Goal: Information Seeking & Learning: Learn about a topic

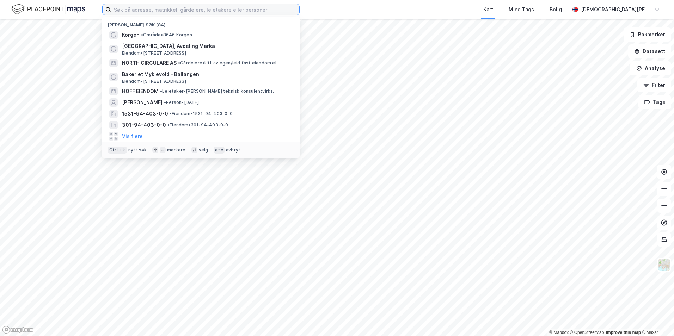
click at [182, 13] on input at bounding box center [205, 9] width 188 height 11
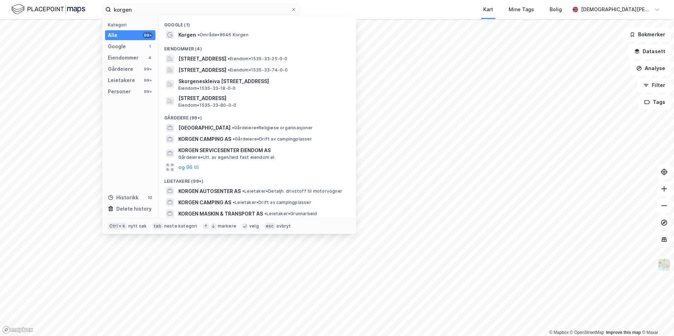
click at [200, 36] on span "•" at bounding box center [198, 34] width 2 height 5
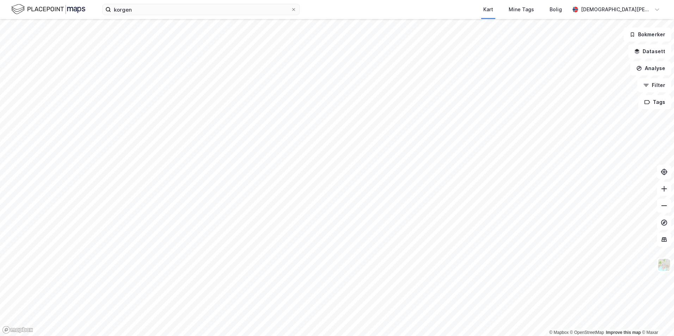
drag, startPoint x: 652, startPoint y: 56, endPoint x: 640, endPoint y: 62, distance: 13.8
click at [652, 56] on button "Datasett" at bounding box center [649, 51] width 43 height 14
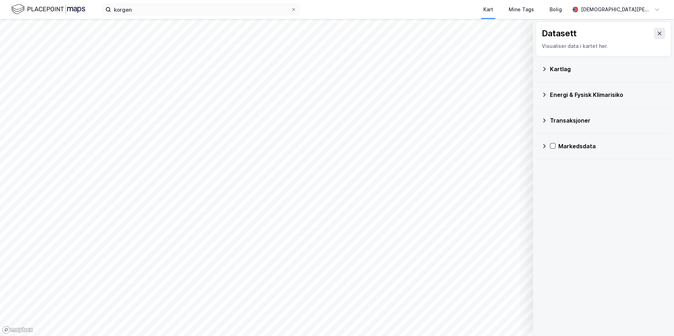
click at [565, 80] on div "Kartlag" at bounding box center [603, 69] width 135 height 26
click at [562, 75] on div "Kartlag" at bounding box center [604, 69] width 124 height 17
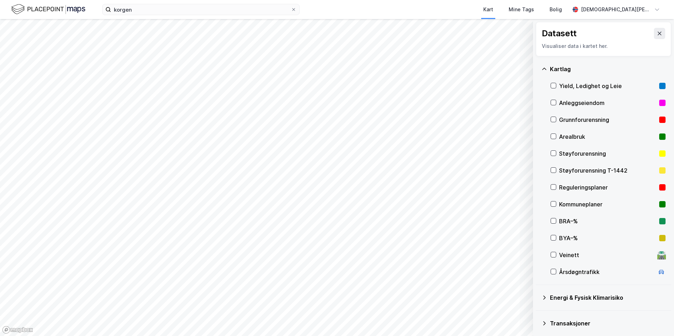
click at [555, 209] on div "Kommuneplaner" at bounding box center [608, 204] width 115 height 17
click at [553, 205] on icon at bounding box center [553, 204] width 5 height 5
click at [545, 73] on div "Kartlag" at bounding box center [604, 69] width 124 height 17
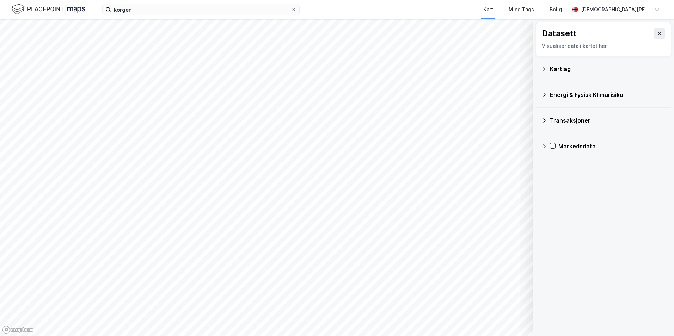
click at [546, 149] on div "Markedsdata" at bounding box center [604, 146] width 124 height 17
click at [546, 146] on icon at bounding box center [544, 146] width 4 height 2
click at [551, 118] on div "Transaksjoner" at bounding box center [608, 120] width 116 height 8
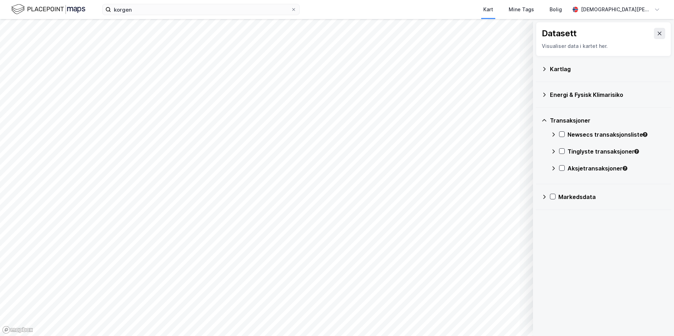
click at [545, 91] on div "Energi & Fysisk Klimarisiko" at bounding box center [604, 94] width 124 height 17
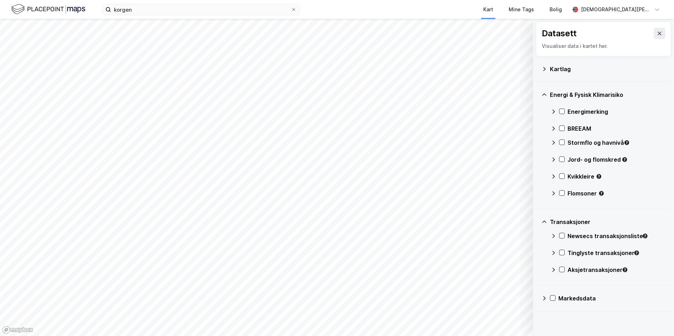
click at [546, 74] on div "Kartlag" at bounding box center [604, 69] width 124 height 17
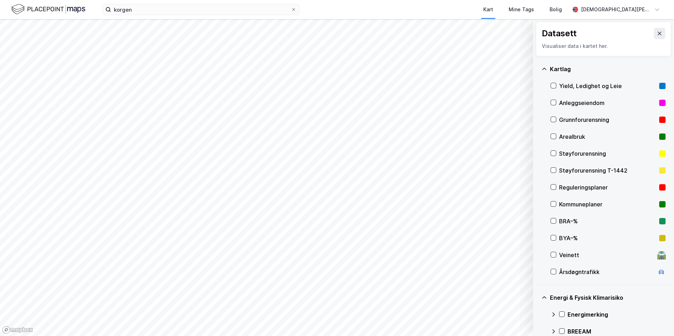
click at [554, 101] on icon at bounding box center [553, 102] width 5 height 5
click at [555, 87] on icon at bounding box center [553, 85] width 5 height 5
click at [654, 38] on button at bounding box center [659, 33] width 11 height 11
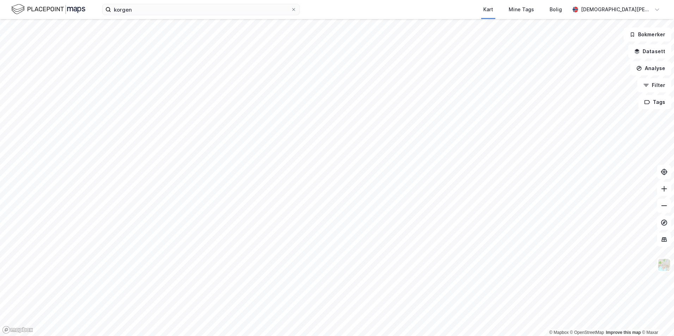
click at [652, 49] on button "Datasett" at bounding box center [649, 51] width 43 height 14
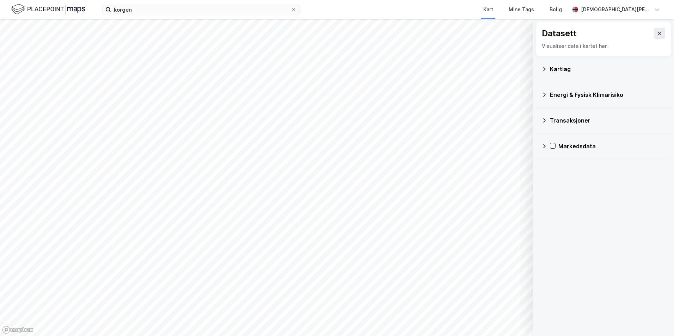
click at [547, 73] on div "Kartlag" at bounding box center [604, 69] width 124 height 17
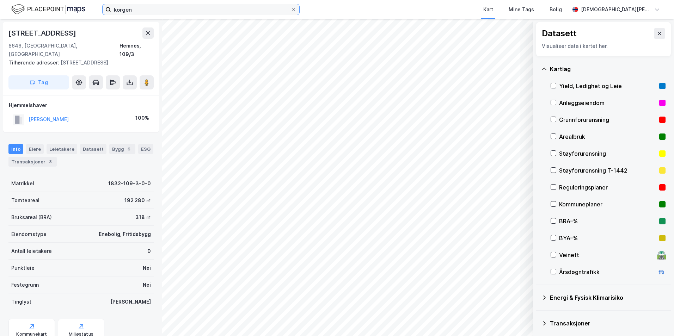
click at [187, 11] on input "korgen" at bounding box center [201, 9] width 180 height 11
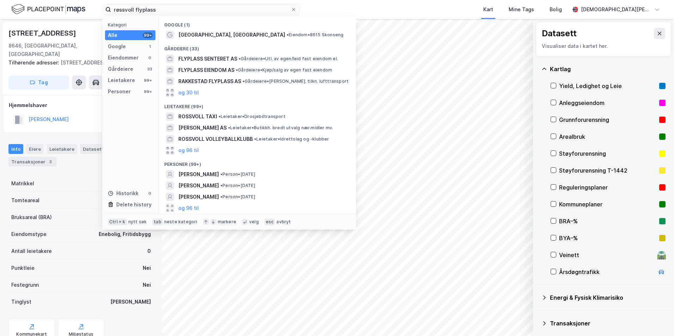
click at [215, 36] on span "[GEOGRAPHIC_DATA], [GEOGRAPHIC_DATA]" at bounding box center [231, 35] width 107 height 8
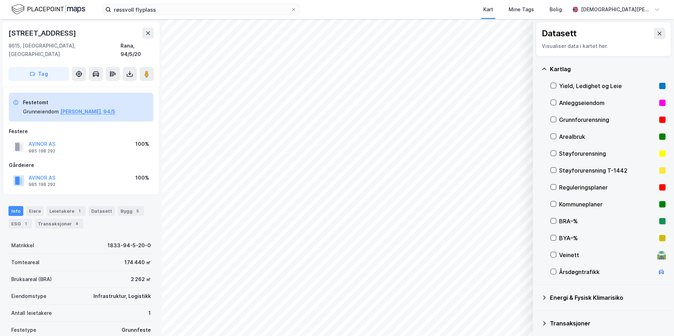
click at [553, 205] on icon at bounding box center [553, 204] width 5 height 5
click at [555, 187] on icon at bounding box center [554, 187] width 4 height 2
click at [657, 37] on button at bounding box center [659, 33] width 11 height 11
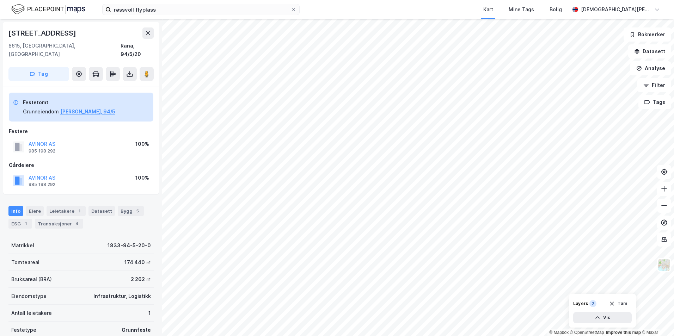
click at [650, 73] on button "Analyse" at bounding box center [651, 68] width 41 height 14
click at [571, 73] on div "Mål avstand" at bounding box center [585, 69] width 81 height 12
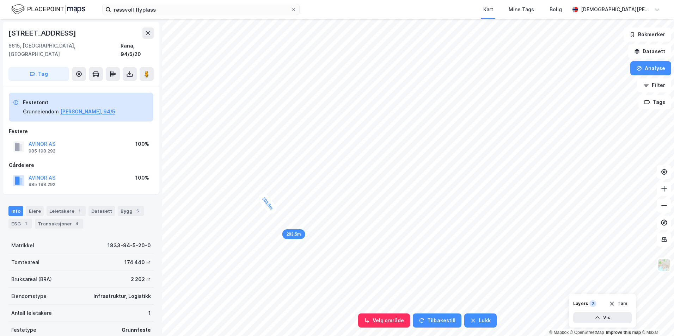
click at [278, 216] on div "203,5m" at bounding box center [268, 204] width 22 height 24
click at [276, 220] on div "203,5m" at bounding box center [275, 221] width 22 height 24
click at [486, 321] on button "Lukk" at bounding box center [480, 321] width 32 height 14
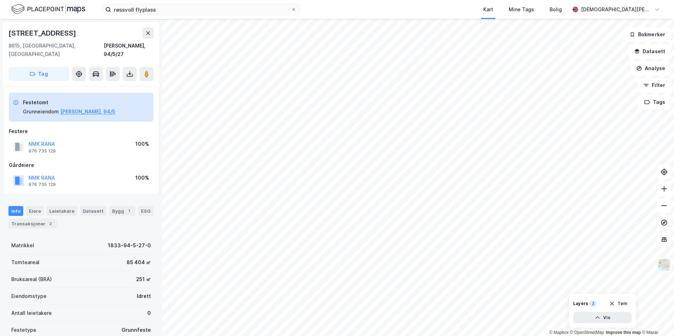
click at [643, 53] on button "Datasett" at bounding box center [649, 51] width 43 height 14
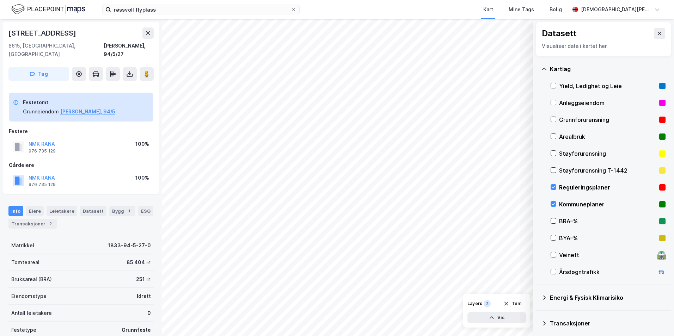
click at [602, 190] on div "Reguleringsplaner" at bounding box center [607, 187] width 97 height 8
click at [659, 188] on rect at bounding box center [662, 187] width 6 height 6
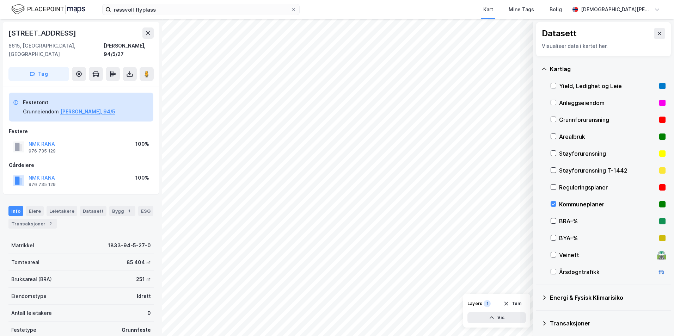
click at [651, 203] on div "Kommuneplaner" at bounding box center [608, 204] width 115 height 17
click at [554, 204] on icon at bounding box center [553, 204] width 5 height 5
click at [555, 204] on icon at bounding box center [554, 204] width 4 height 2
click at [554, 202] on icon at bounding box center [553, 204] width 5 height 5
click at [555, 207] on div at bounding box center [554, 204] width 6 height 6
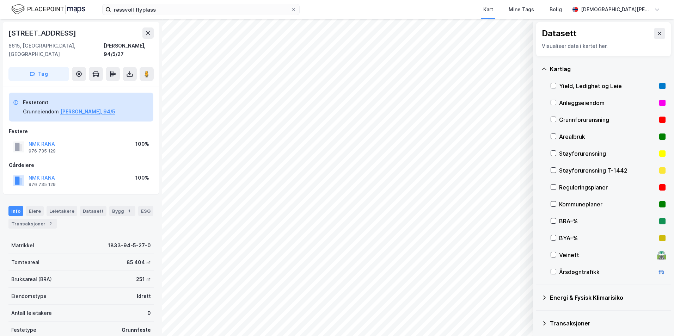
click at [554, 190] on icon at bounding box center [553, 187] width 5 height 5
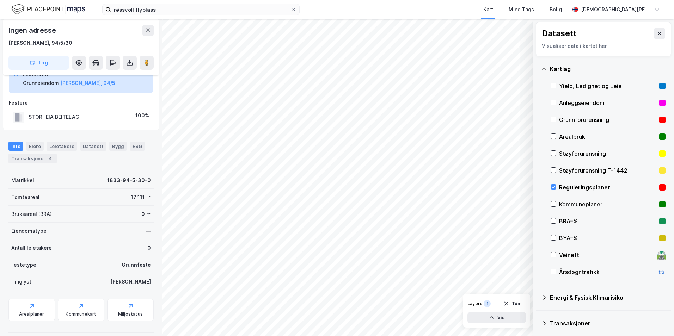
scroll to position [28, 0]
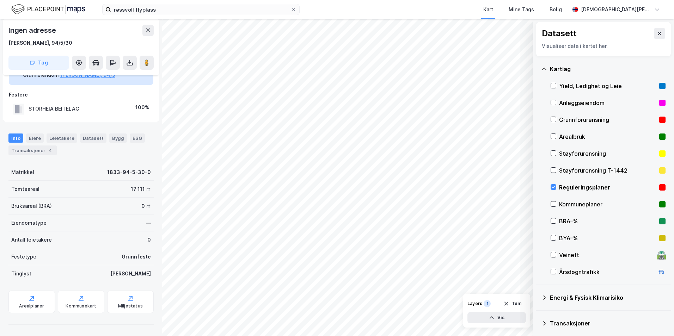
click at [554, 186] on icon at bounding box center [553, 187] width 5 height 5
click at [555, 205] on icon at bounding box center [553, 204] width 5 height 5
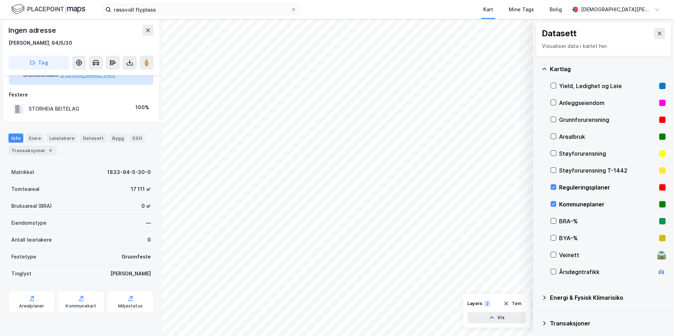
click at [555, 205] on icon at bounding box center [553, 204] width 5 height 5
click at [144, 33] on button at bounding box center [147, 30] width 11 height 11
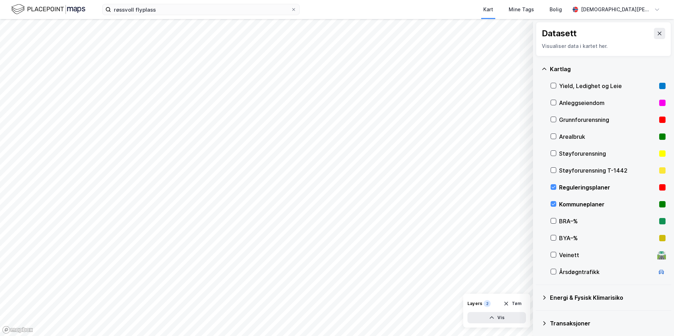
click at [554, 187] on icon at bounding box center [553, 187] width 5 height 5
click at [552, 201] on div "Kommuneplaner" at bounding box center [608, 204] width 115 height 17
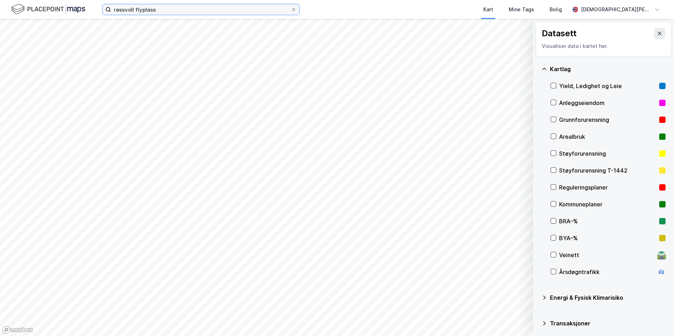
click at [201, 13] on input "røssvoll flyplass" at bounding box center [201, 9] width 180 height 11
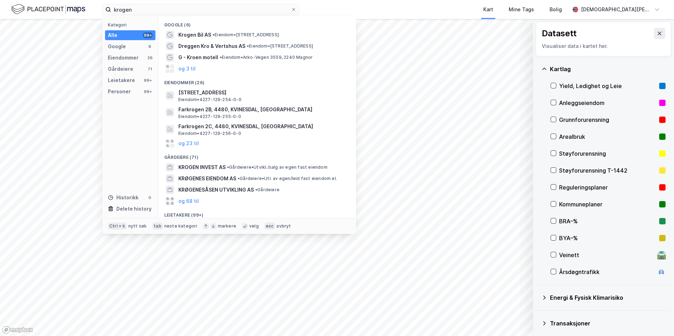
click at [194, 37] on span "Krogen Bil AS" at bounding box center [194, 35] width 33 height 8
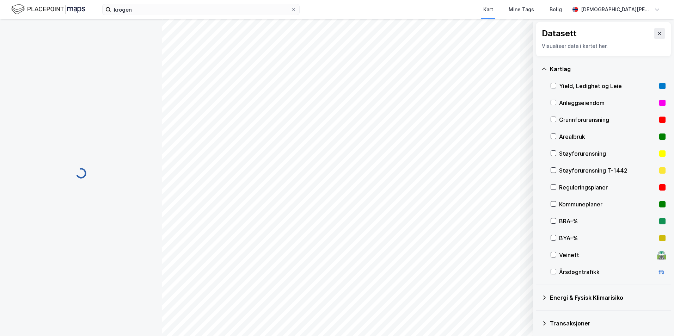
scroll to position [28, 0]
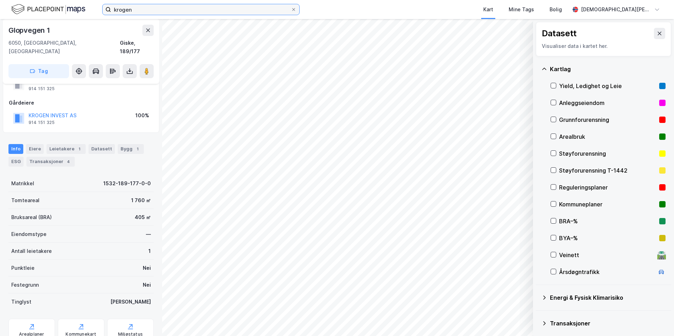
click at [129, 12] on input "krogen" at bounding box center [201, 9] width 180 height 11
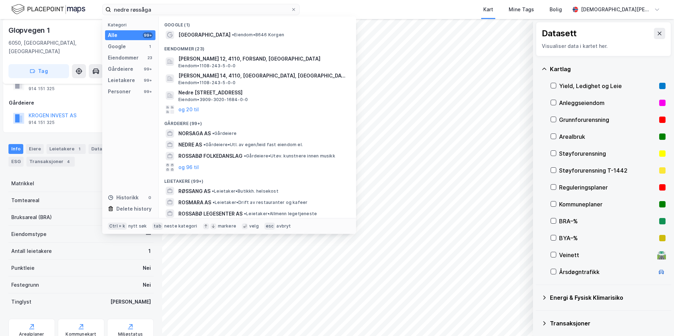
click at [198, 37] on span "[GEOGRAPHIC_DATA]" at bounding box center [204, 35] width 52 height 8
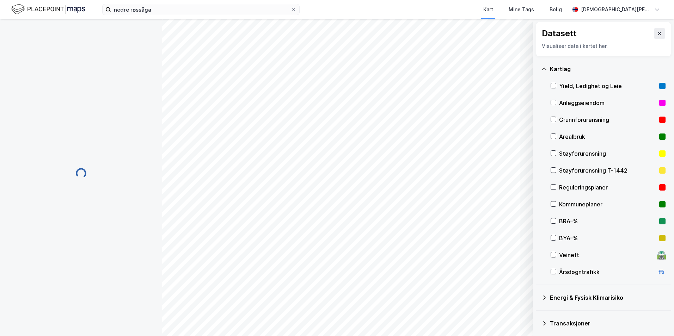
scroll to position [11, 0]
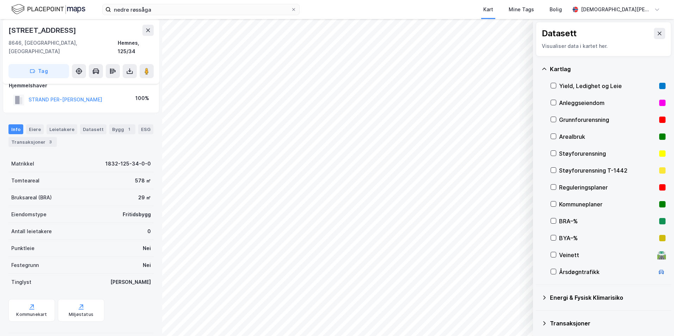
click at [662, 31] on div "Datasett Visualiser data i kartet her." at bounding box center [603, 39] width 135 height 35
click at [142, 34] on div "[STREET_ADDRESS]" at bounding box center [80, 30] width 145 height 11
click at [143, 33] on button at bounding box center [147, 30] width 11 height 11
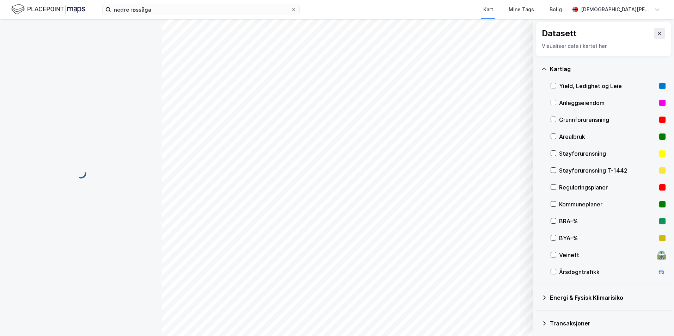
scroll to position [11, 0]
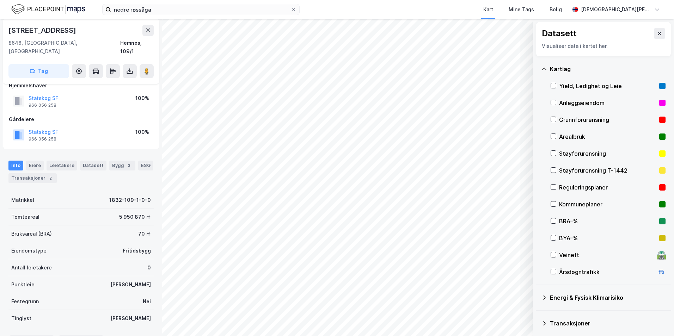
click at [654, 38] on button at bounding box center [659, 33] width 11 height 11
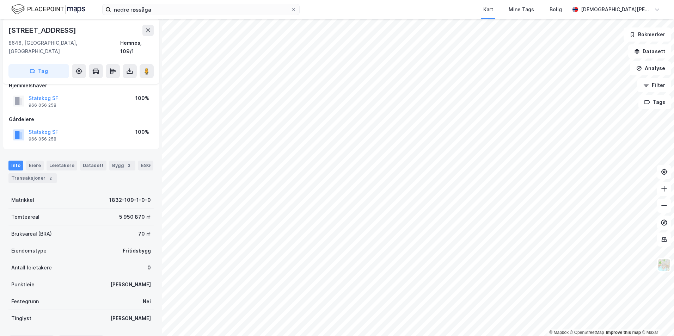
click at [657, 74] on button "Analyse" at bounding box center [651, 68] width 41 height 14
click at [578, 71] on div "Mål avstand" at bounding box center [589, 69] width 61 height 6
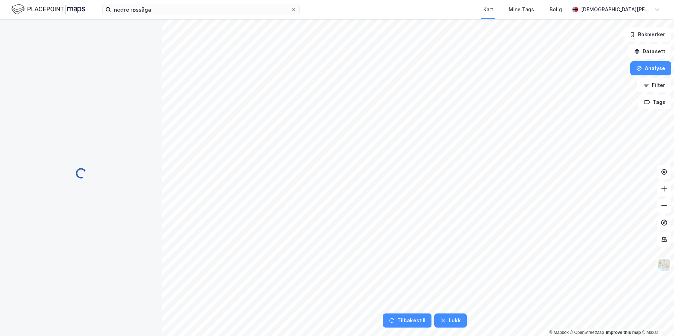
scroll to position [0, 0]
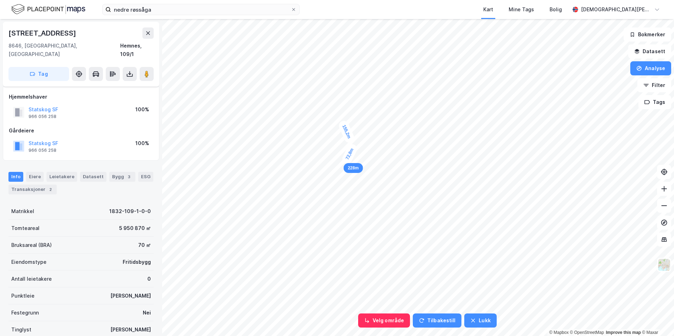
click at [346, 164] on div "72,8m" at bounding box center [350, 154] width 18 height 23
click at [341, 172] on div "32,4m" at bounding box center [344, 168] width 18 height 23
click at [285, 170] on div "40m" at bounding box center [287, 173] width 17 height 19
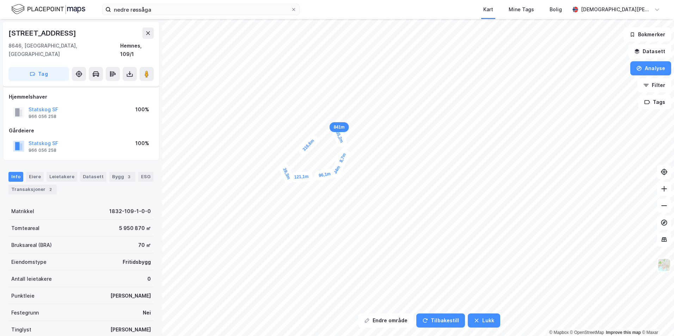
click at [150, 32] on icon at bounding box center [148, 33] width 6 height 6
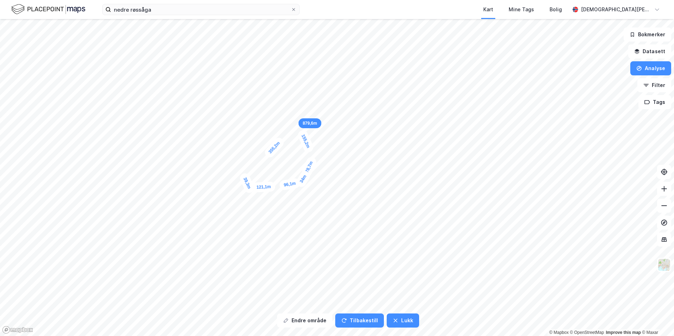
click at [403, 321] on button "Lukk" at bounding box center [403, 321] width 32 height 14
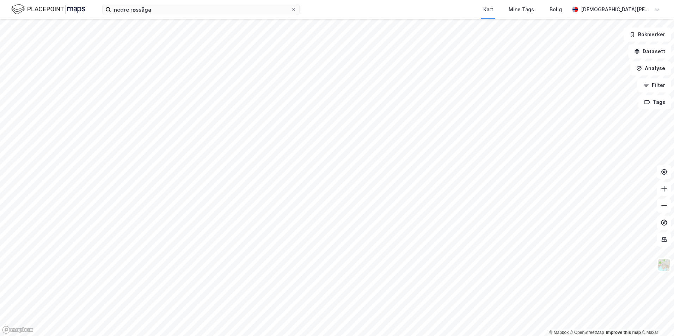
click at [659, 51] on button "Datasett" at bounding box center [649, 51] width 43 height 14
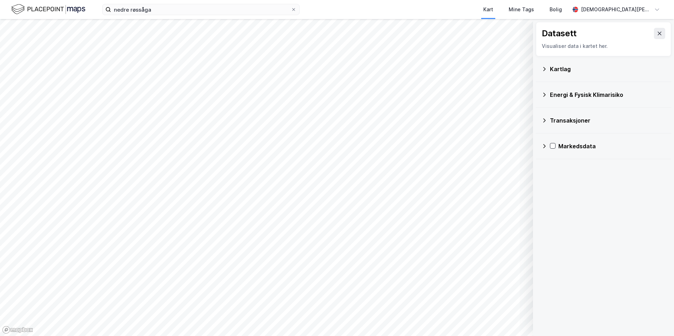
click at [543, 68] on icon at bounding box center [545, 69] width 6 height 6
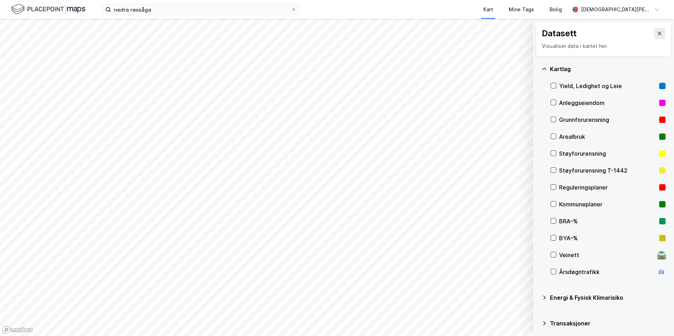
click at [657, 34] on icon at bounding box center [660, 34] width 6 height 6
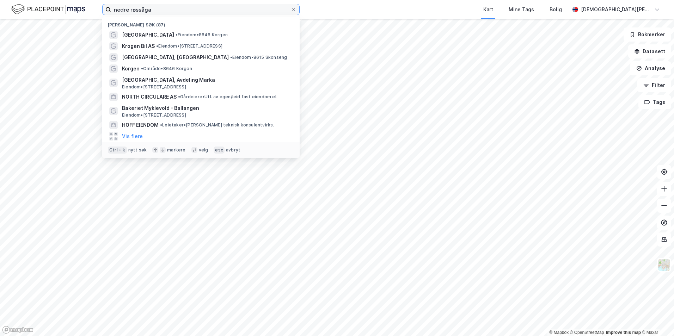
click at [199, 11] on input "nedre røssåga" at bounding box center [201, 9] width 180 height 11
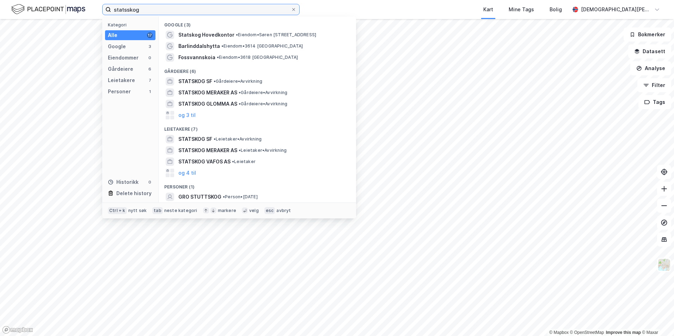
type input "statsskog"
click at [199, 135] on span "STATSKOG SF" at bounding box center [195, 139] width 34 height 8
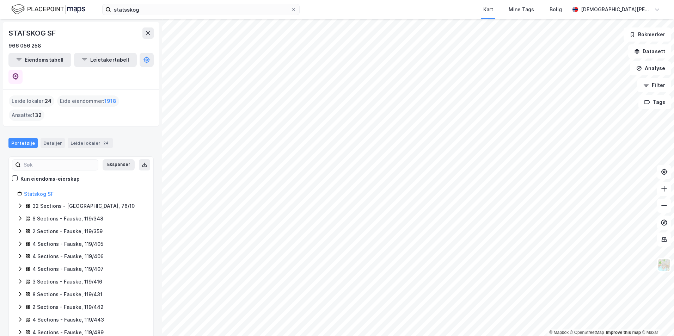
click at [62, 202] on div "32 Sections - [GEOGRAPHIC_DATA], 76/10" at bounding box center [83, 206] width 102 height 8
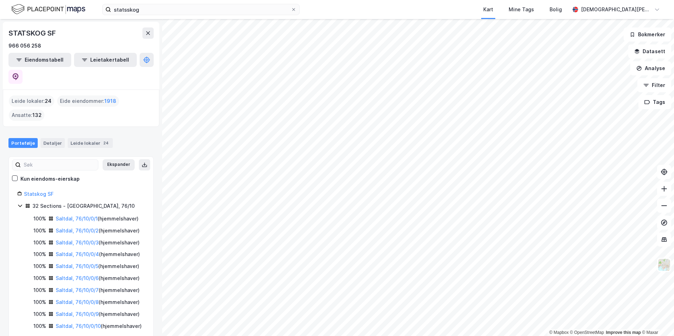
click at [81, 216] on link "Saltdal, 76/10/0/1" at bounding box center [77, 219] width 42 height 6
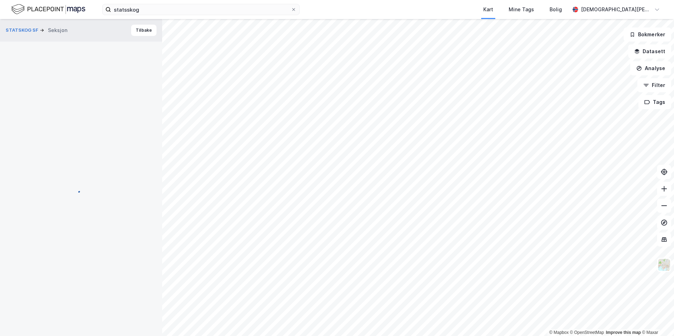
scroll to position [11, 0]
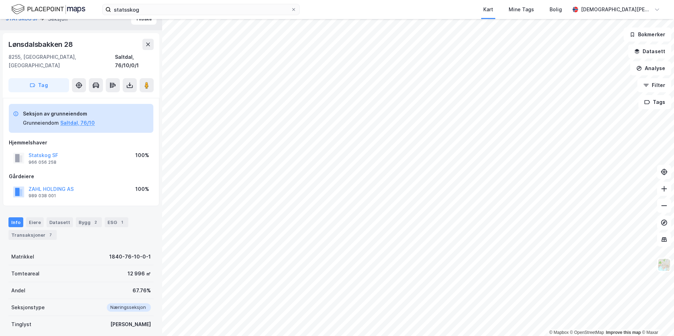
click at [149, 44] on icon at bounding box center [148, 45] width 4 height 4
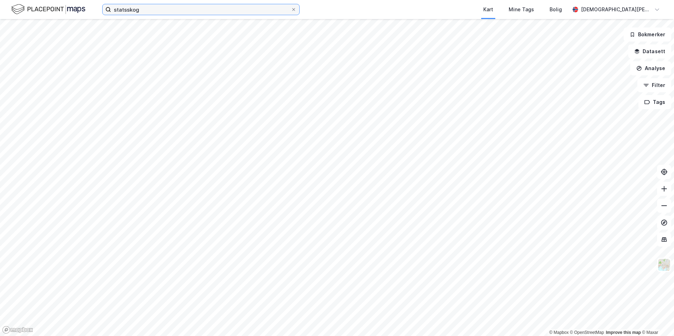
click at [227, 8] on input "statsskog" at bounding box center [201, 9] width 180 height 11
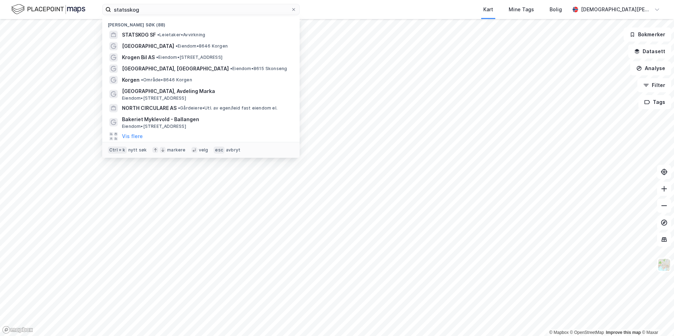
click at [194, 35] on span "• Leietaker • Avvirkning" at bounding box center [181, 35] width 48 height 6
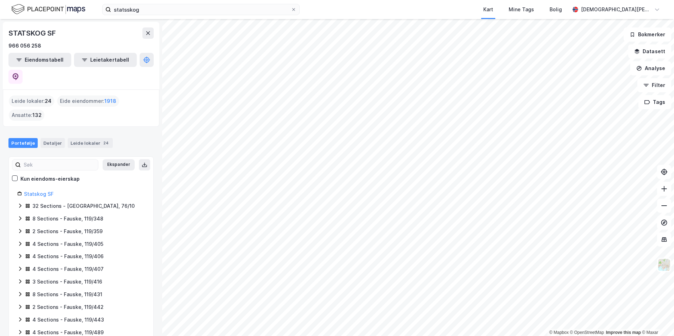
click at [96, 96] on div "Eide eiendommer : 1918" at bounding box center [88, 101] width 62 height 11
click at [40, 63] on button "Eiendomstabell" at bounding box center [39, 60] width 63 height 14
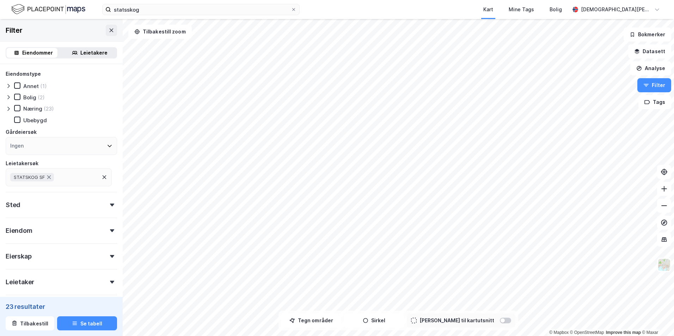
click at [63, 235] on div "Eiendom" at bounding box center [61, 228] width 111 height 20
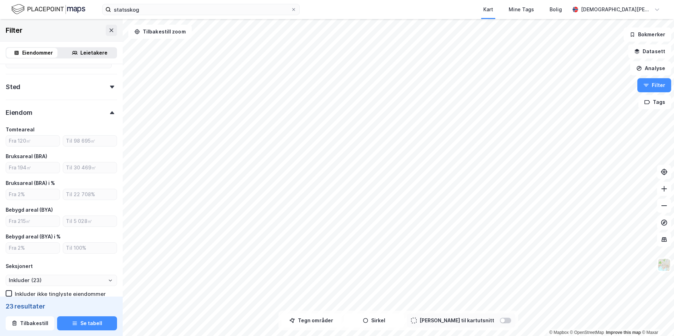
scroll to position [106, 0]
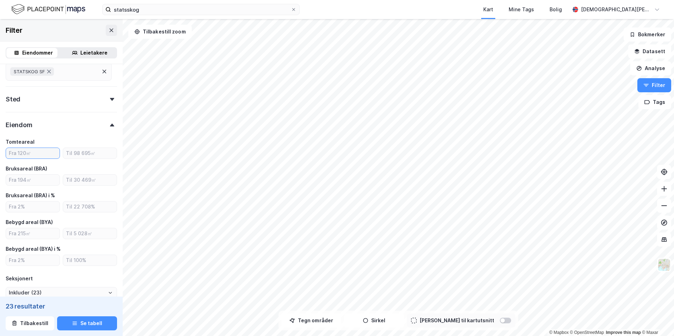
click at [26, 154] on input "number" at bounding box center [33, 153] width 54 height 11
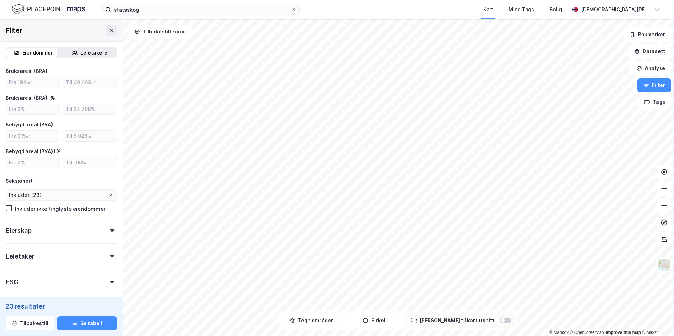
scroll to position [212, 0]
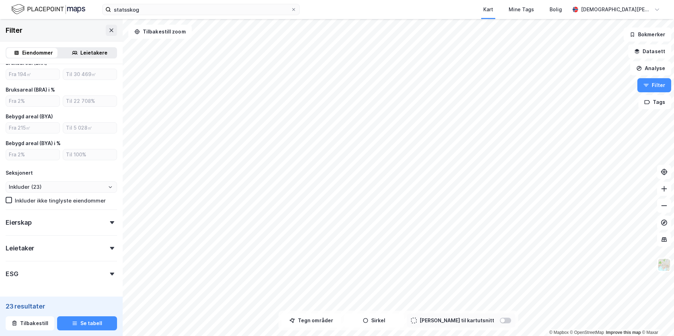
click at [65, 221] on div "Eierskap" at bounding box center [61, 220] width 111 height 20
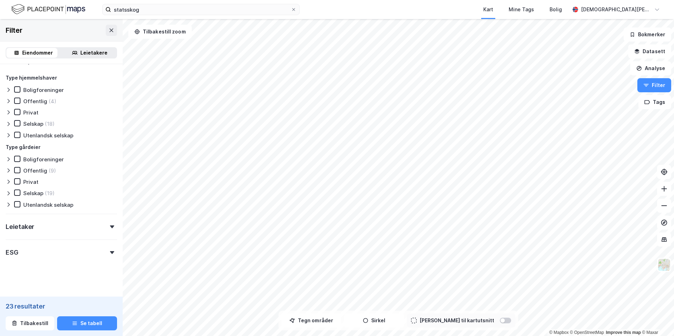
scroll to position [377, 0]
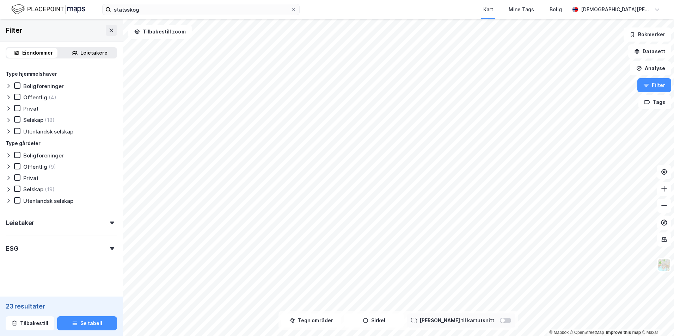
click at [82, 225] on div "Leietaker" at bounding box center [61, 220] width 111 height 20
click at [87, 248] on div "ESG" at bounding box center [61, 246] width 111 height 20
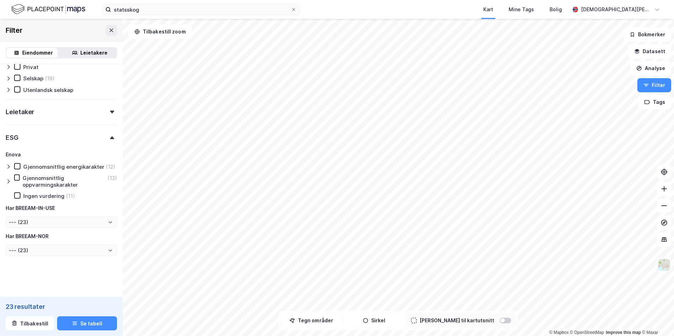
scroll to position [495, 0]
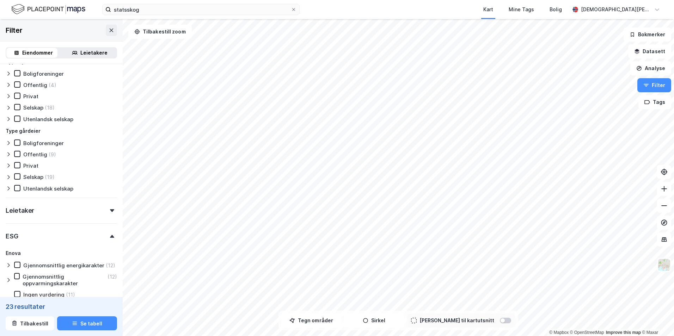
click at [107, 237] on div at bounding box center [112, 236] width 10 height 3
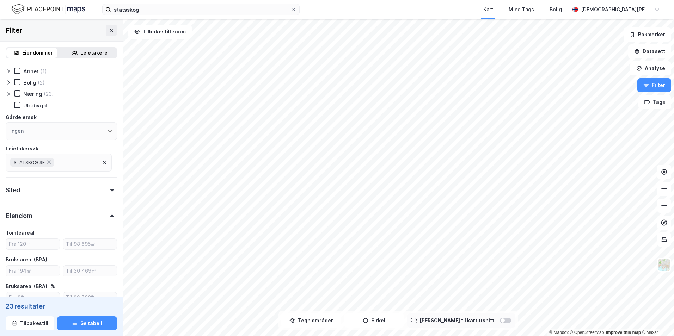
scroll to position [35, 0]
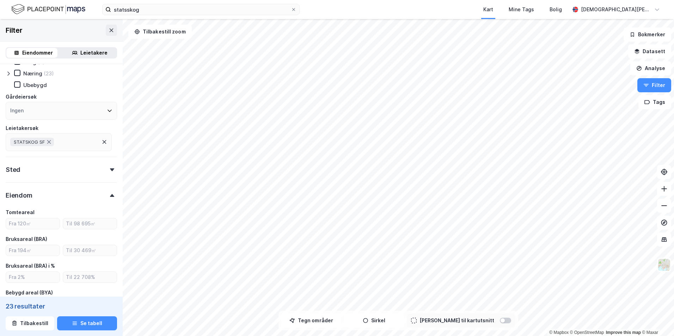
click at [92, 165] on div "Sted" at bounding box center [61, 167] width 111 height 20
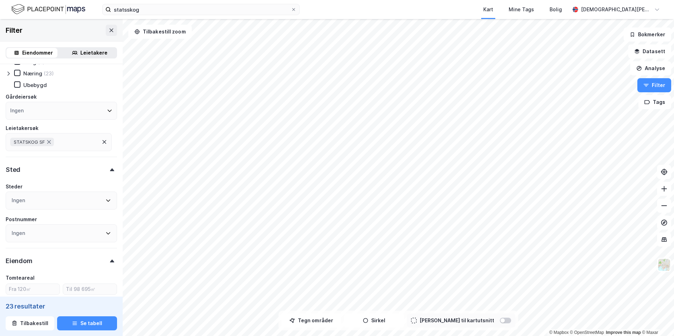
click at [93, 196] on div "Ingen" at bounding box center [61, 201] width 111 height 18
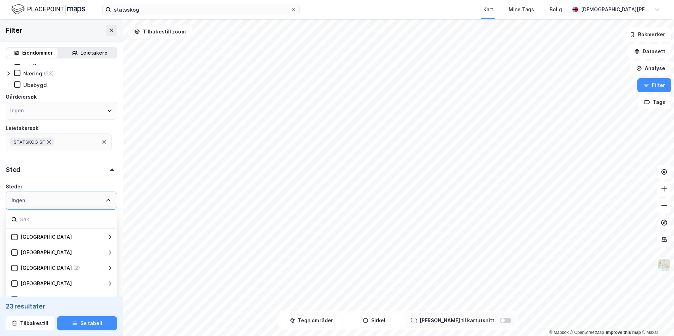
click at [93, 196] on div "Ingen" at bounding box center [61, 201] width 111 height 18
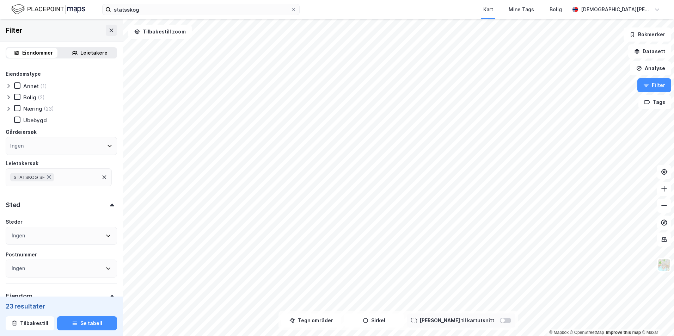
click at [102, 179] on icon at bounding box center [105, 178] width 6 height 6
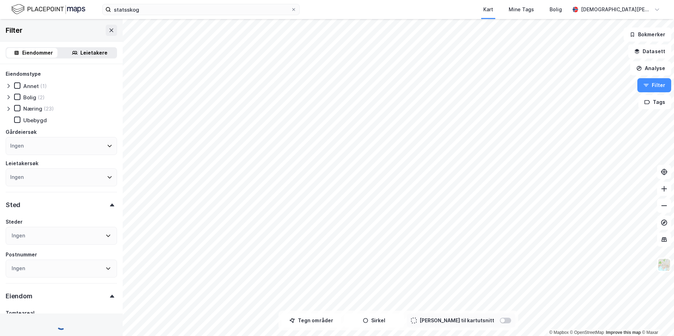
type input "Inkluder (2 589 833)"
click at [57, 143] on div "Ingen" at bounding box center [61, 146] width 111 height 18
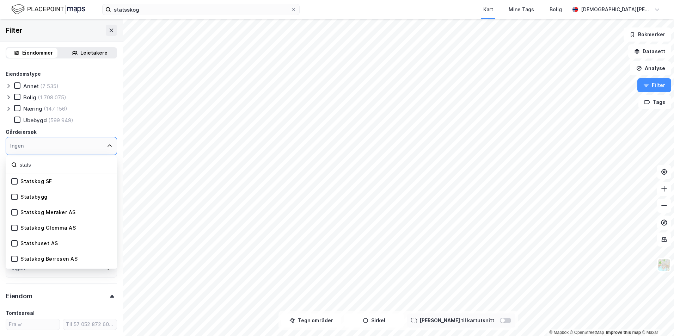
type input "stats"
click at [12, 181] on icon at bounding box center [14, 181] width 5 height 5
type input "Inkluder (1 918)"
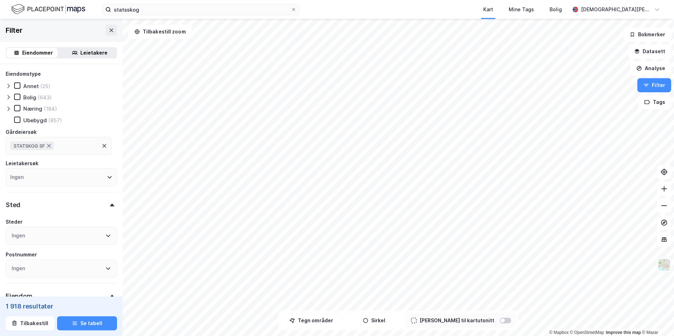
click at [92, 130] on div "Gårdeiersøk" at bounding box center [61, 132] width 111 height 8
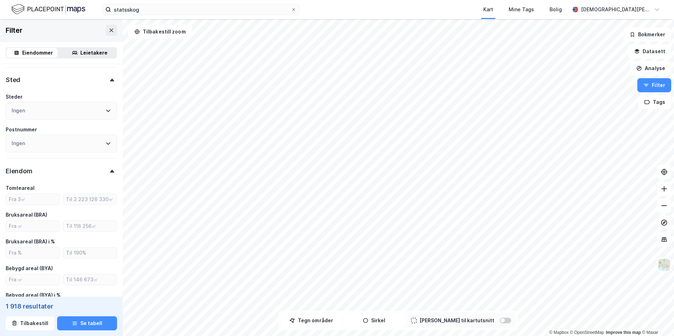
scroll to position [141, 0]
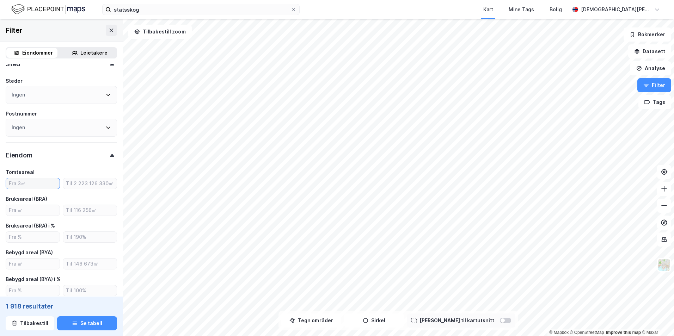
click at [37, 185] on input "number" at bounding box center [33, 183] width 54 height 11
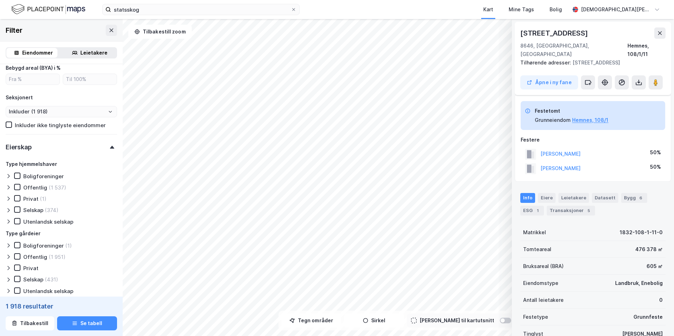
scroll to position [11, 0]
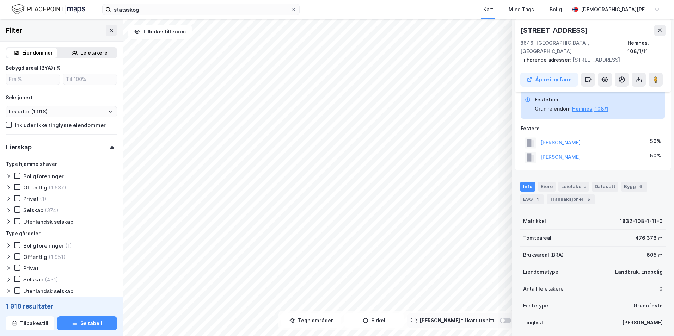
click at [109, 31] on icon at bounding box center [112, 31] width 6 height 6
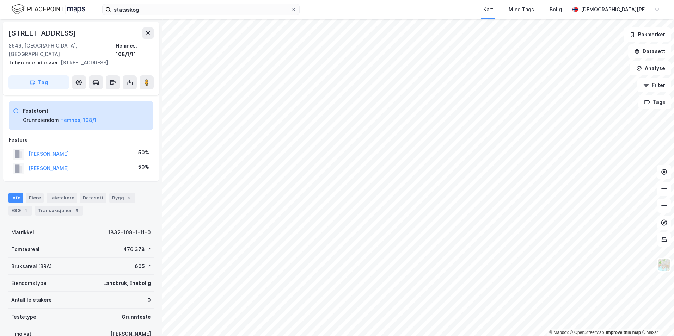
scroll to position [11, 0]
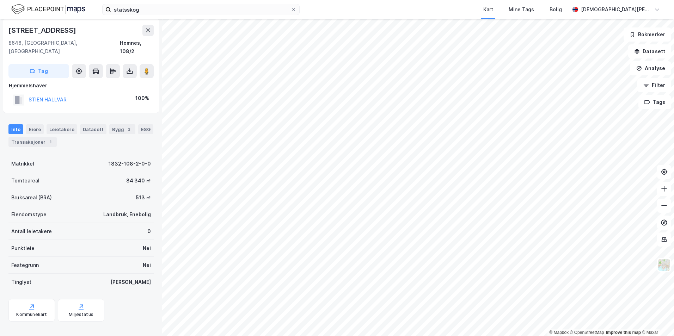
scroll to position [11, 0]
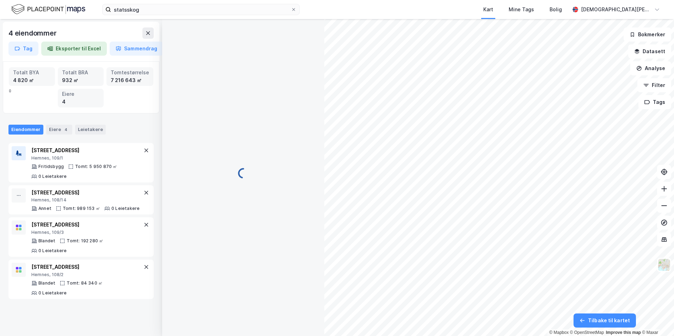
scroll to position [11, 0]
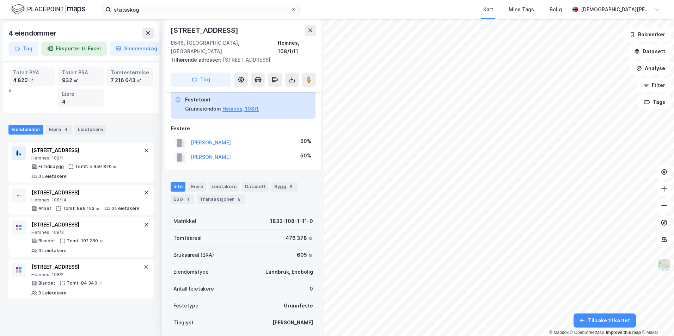
click at [312, 32] on icon at bounding box center [310, 31] width 6 height 6
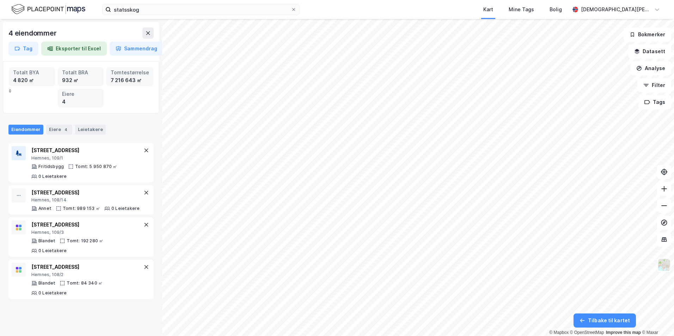
click at [657, 47] on button "Datasett" at bounding box center [649, 51] width 43 height 14
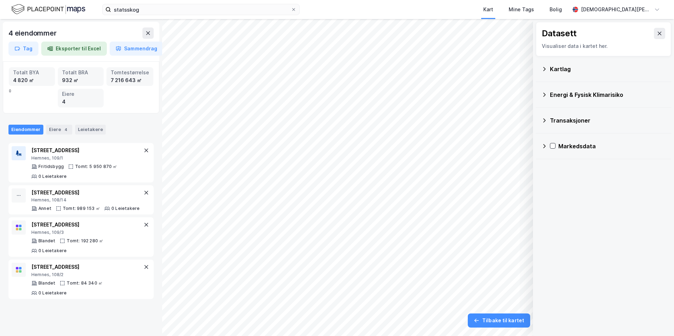
click at [544, 98] on div "Energi & Fysisk Klimarisiko" at bounding box center [604, 94] width 124 height 17
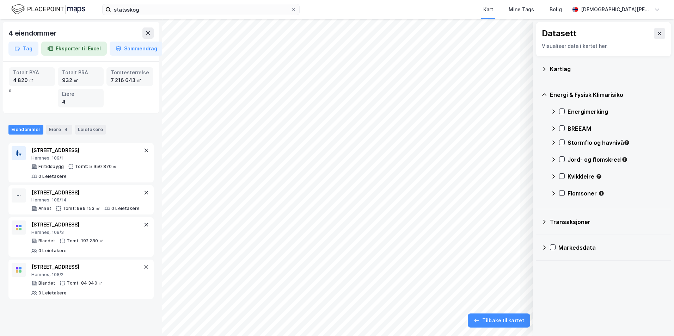
click at [563, 145] on icon at bounding box center [562, 142] width 5 height 5
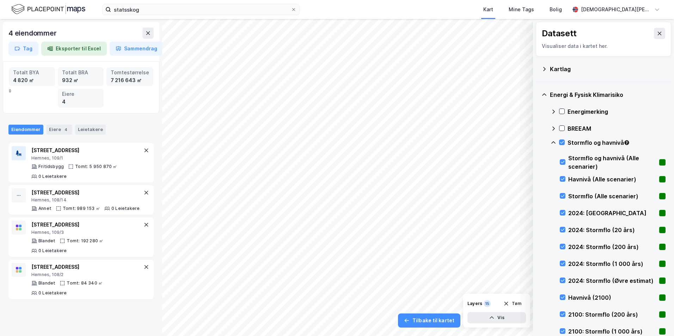
click at [562, 144] on icon at bounding box center [562, 142] width 5 height 5
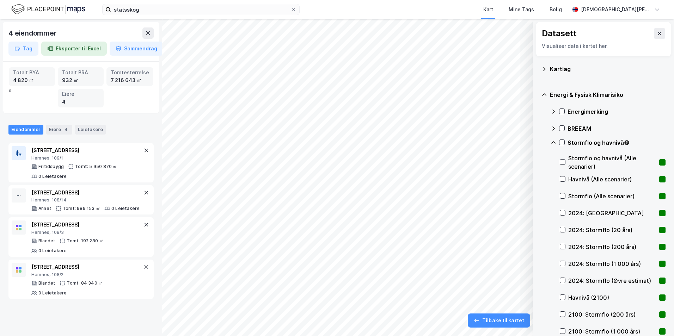
click at [552, 145] on icon at bounding box center [554, 143] width 6 height 6
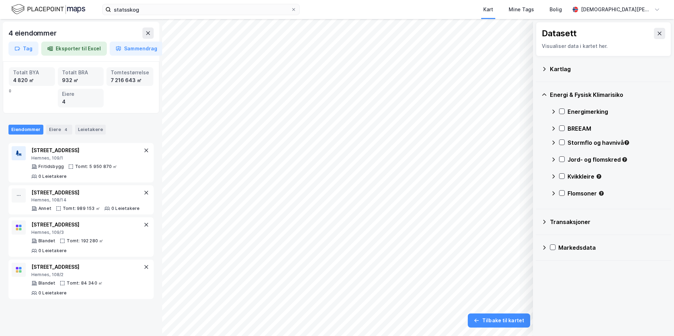
click at [564, 160] on icon at bounding box center [562, 159] width 5 height 5
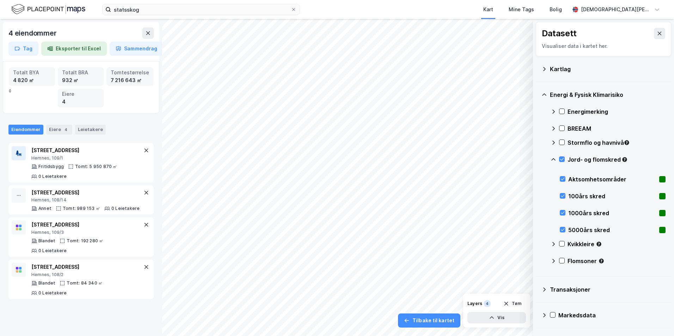
click at [564, 160] on icon at bounding box center [562, 159] width 5 height 5
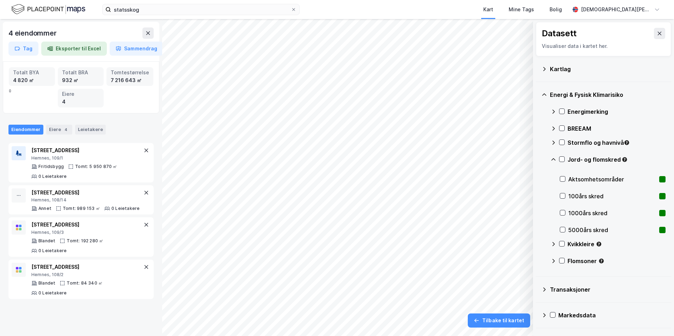
click at [555, 155] on div "Jord- og flomskred" at bounding box center [608, 162] width 115 height 17
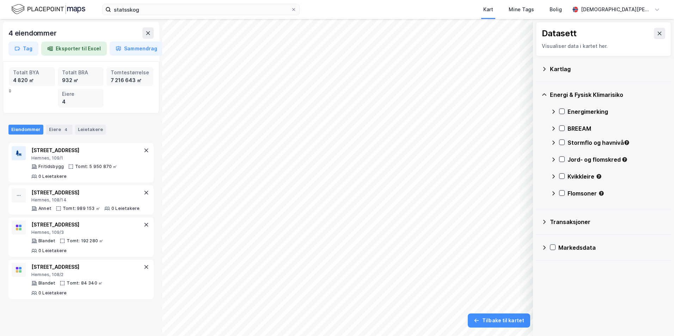
click at [564, 178] on icon at bounding box center [562, 176] width 5 height 5
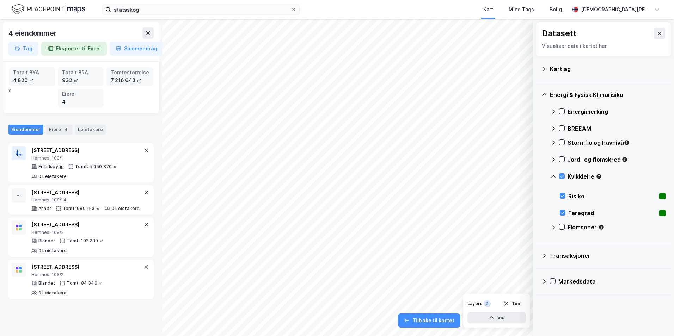
click at [564, 177] on icon at bounding box center [562, 176] width 5 height 5
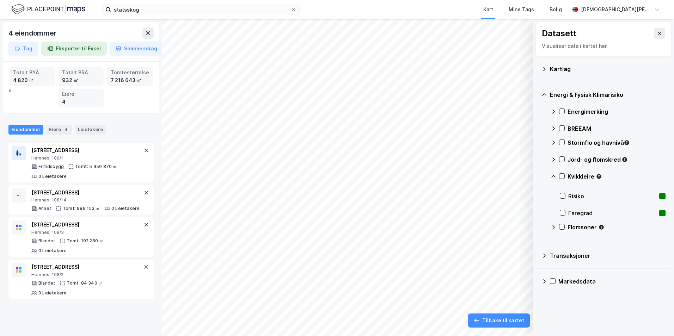
click at [556, 179] on icon at bounding box center [554, 177] width 6 height 6
click at [562, 193] on icon at bounding box center [562, 193] width 5 height 5
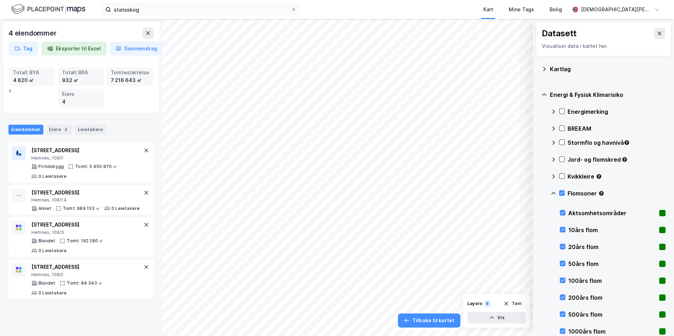
click at [553, 192] on icon at bounding box center [554, 194] width 6 height 6
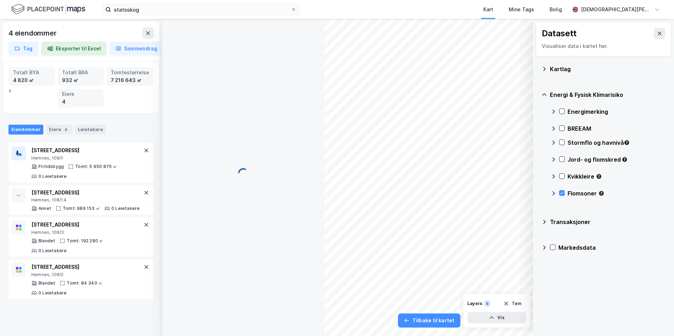
scroll to position [11, 0]
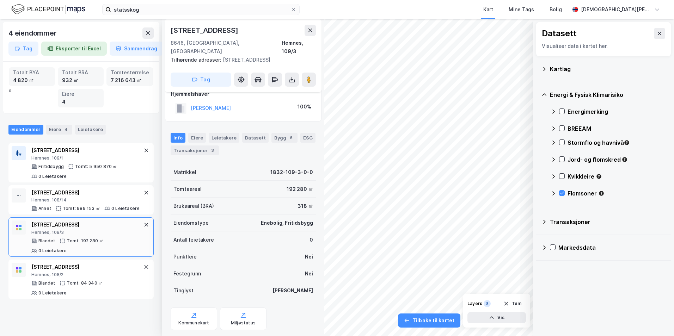
click at [306, 31] on button at bounding box center [310, 30] width 11 height 11
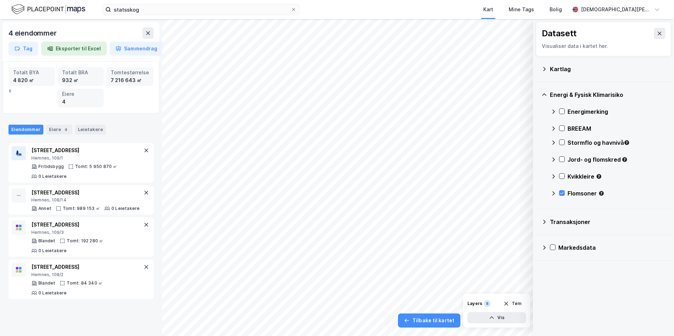
click at [147, 34] on icon at bounding box center [148, 33] width 4 height 4
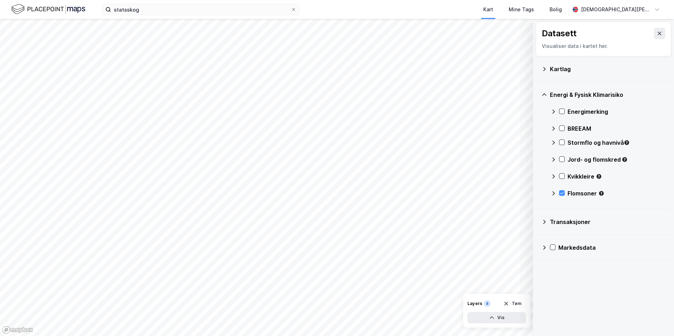
click at [657, 32] on button at bounding box center [659, 33] width 11 height 11
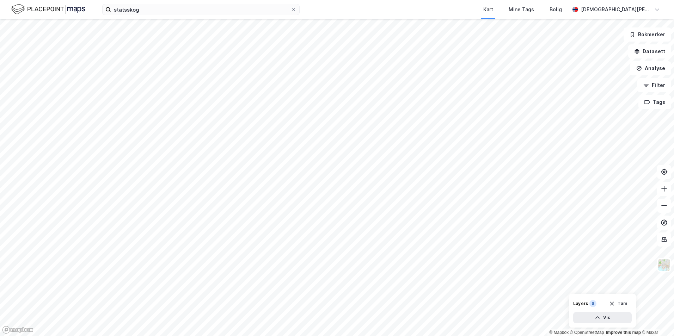
click at [646, 52] on button "Datasett" at bounding box center [649, 51] width 43 height 14
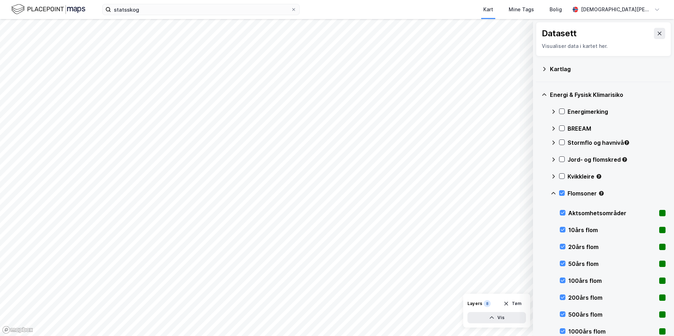
click at [550, 195] on div "Energi & Fysisk Klimarisiko Energimerking BREEAM Stormflo og havnivå Jord- og f…" at bounding box center [603, 213] width 135 height 263
click at [554, 195] on icon at bounding box center [554, 194] width 6 height 6
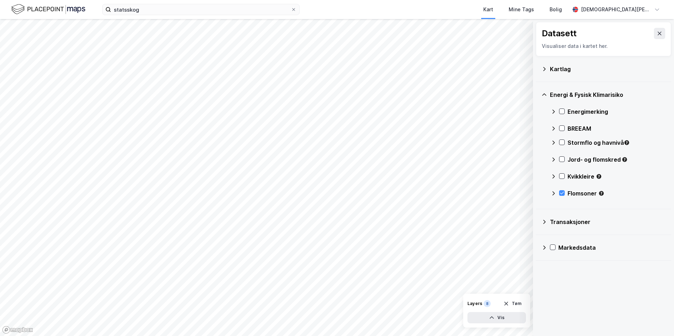
click at [546, 68] on icon at bounding box center [545, 69] width 6 height 6
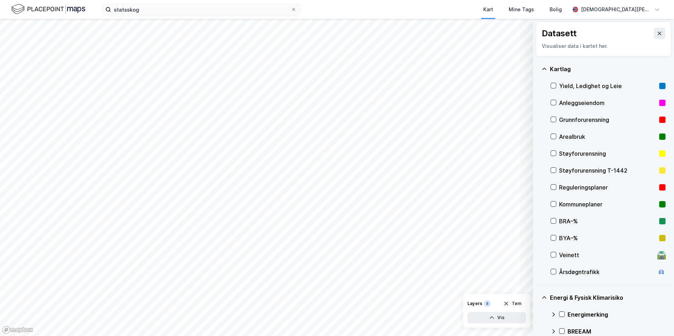
click at [554, 202] on icon at bounding box center [553, 204] width 5 height 5
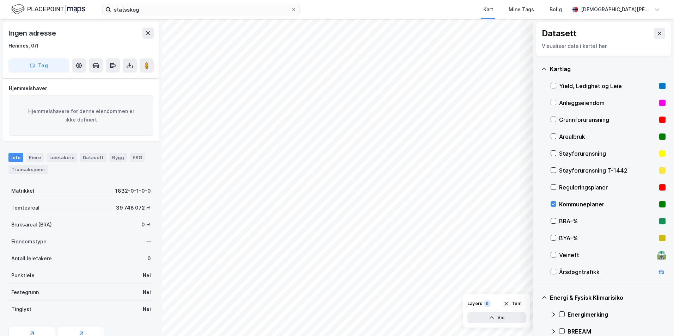
scroll to position [11, 0]
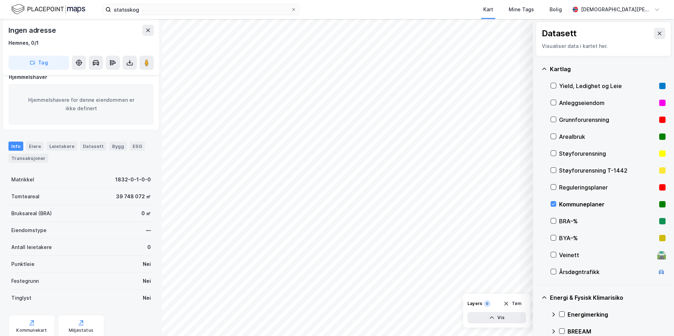
click at [554, 204] on icon at bounding box center [553, 204] width 5 height 5
click at [555, 205] on icon at bounding box center [553, 204] width 5 height 5
click at [660, 34] on div "Datasett Visualiser data i kartet her." at bounding box center [603, 39] width 135 height 35
click at [654, 32] on button at bounding box center [659, 33] width 11 height 11
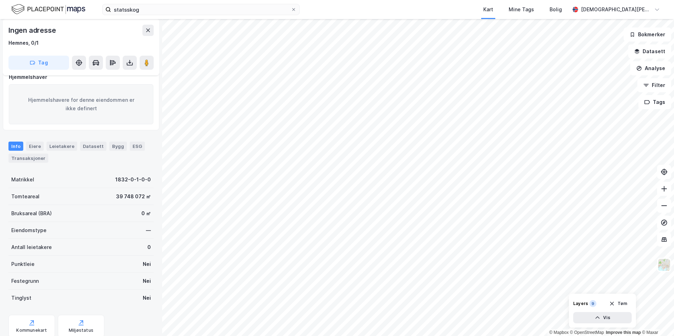
click at [651, 66] on button "Analyse" at bounding box center [651, 68] width 41 height 14
click at [566, 81] on div "Tegn område" at bounding box center [589, 83] width 61 height 6
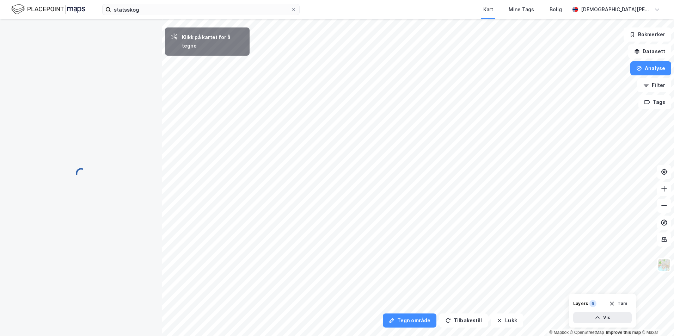
scroll to position [0, 0]
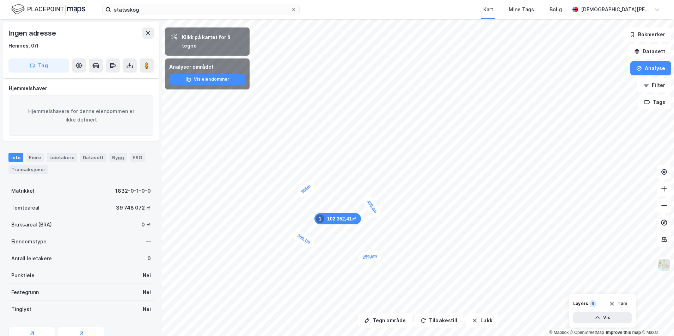
click at [652, 55] on button "Datasett" at bounding box center [649, 51] width 43 height 14
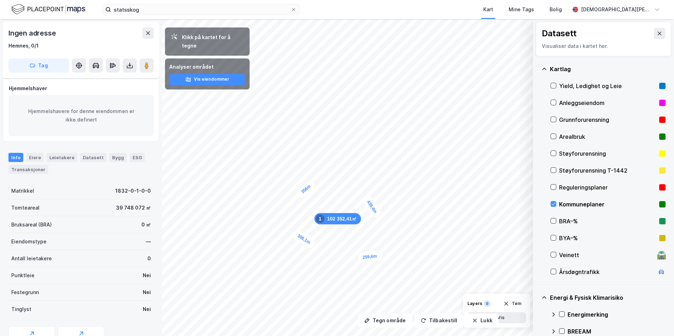
click at [557, 203] on div "Kommuneplaner" at bounding box center [608, 204] width 115 height 17
click at [654, 32] on button at bounding box center [659, 33] width 11 height 11
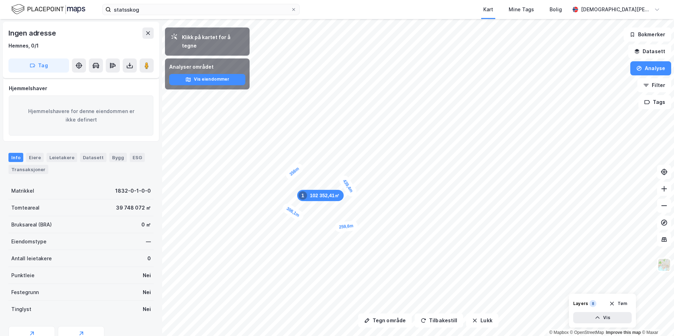
click at [150, 36] on icon at bounding box center [148, 33] width 6 height 6
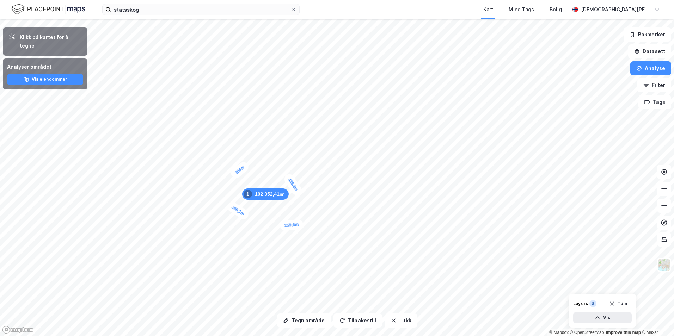
click at [649, 71] on button "Analyse" at bounding box center [651, 68] width 41 height 14
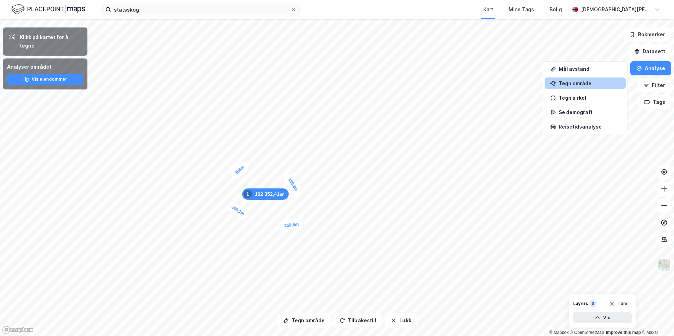
click at [559, 82] on div "Tegn område" at bounding box center [585, 84] width 81 height 12
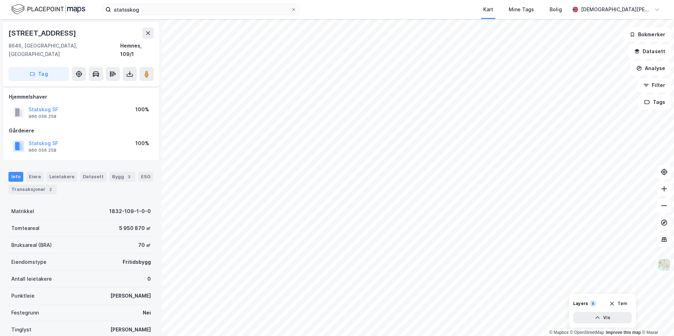
scroll to position [11, 0]
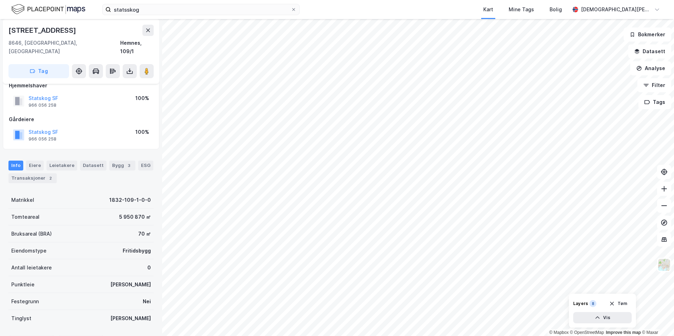
click at [649, 71] on button "Analyse" at bounding box center [651, 68] width 41 height 14
click at [575, 85] on div "Tegn område" at bounding box center [589, 83] width 61 height 6
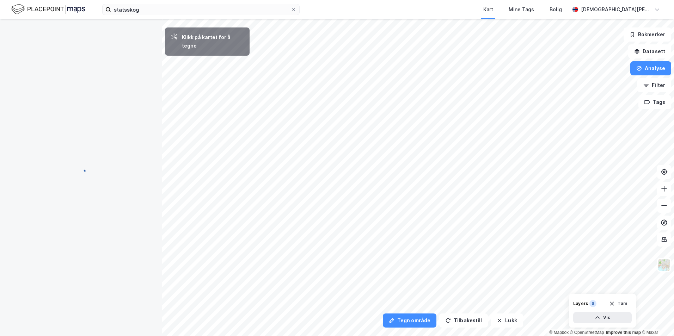
scroll to position [0, 0]
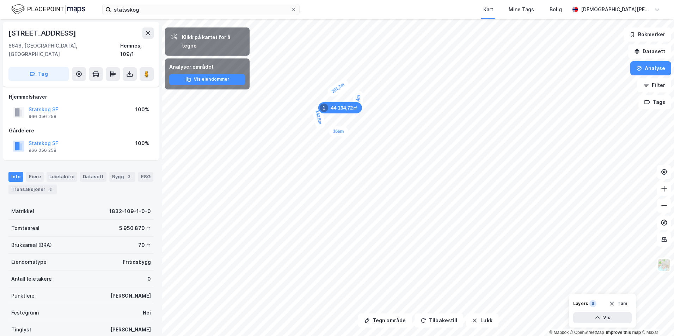
click at [149, 33] on icon at bounding box center [148, 33] width 6 height 6
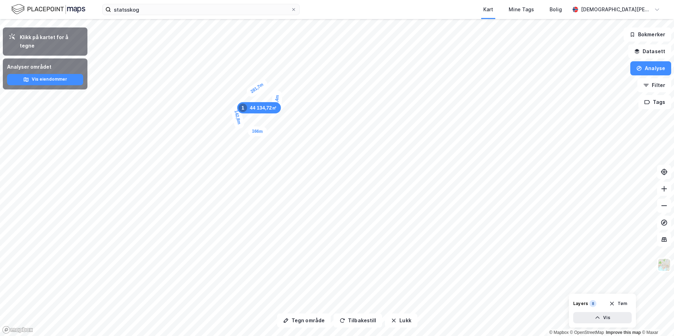
click at [655, 72] on button "Analyse" at bounding box center [651, 68] width 41 height 14
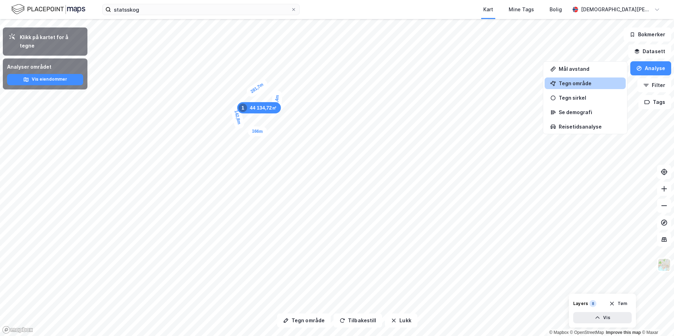
click at [572, 82] on div "Tegn område" at bounding box center [589, 83] width 61 height 6
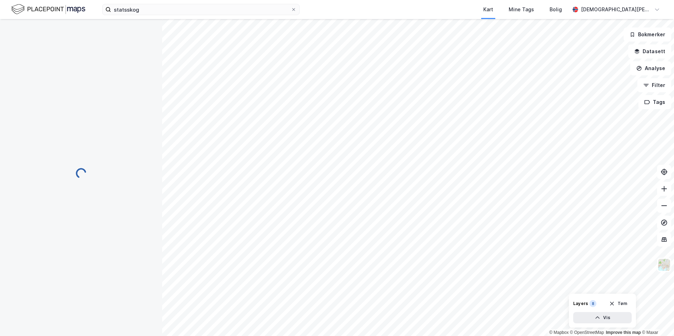
scroll to position [11, 0]
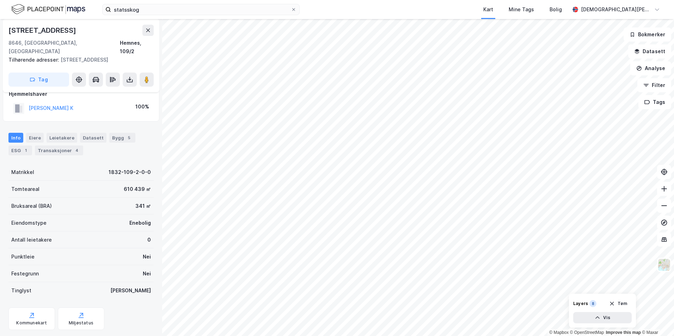
click at [653, 71] on button "Analyse" at bounding box center [651, 68] width 41 height 14
click at [559, 71] on div "Mål avstand" at bounding box center [585, 69] width 81 height 12
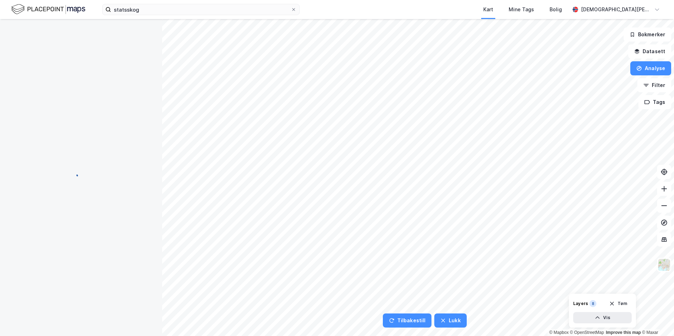
scroll to position [0, 0]
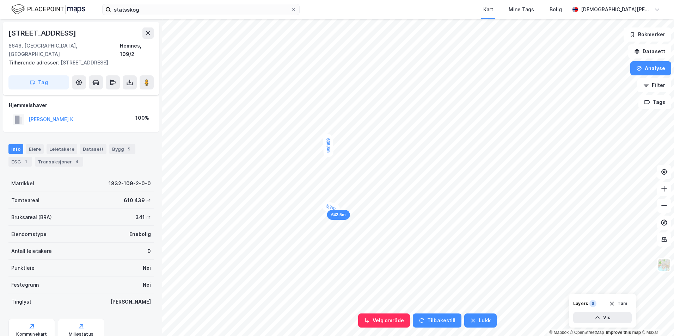
click at [331, 208] on div "5,7m" at bounding box center [331, 207] width 20 height 15
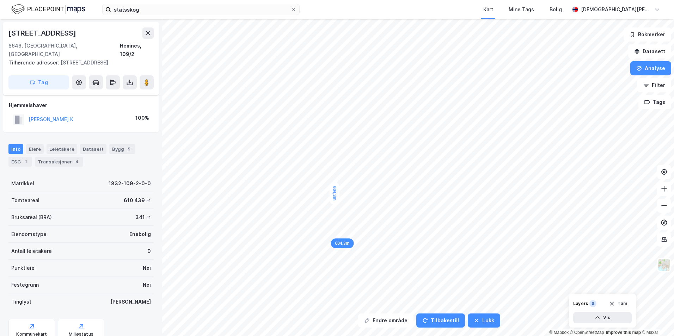
click at [643, 71] on button "Analyse" at bounding box center [651, 68] width 41 height 14
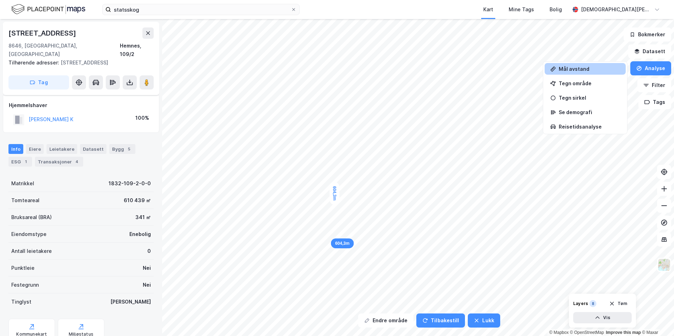
click at [579, 80] on div "Tegn område" at bounding box center [589, 83] width 61 height 6
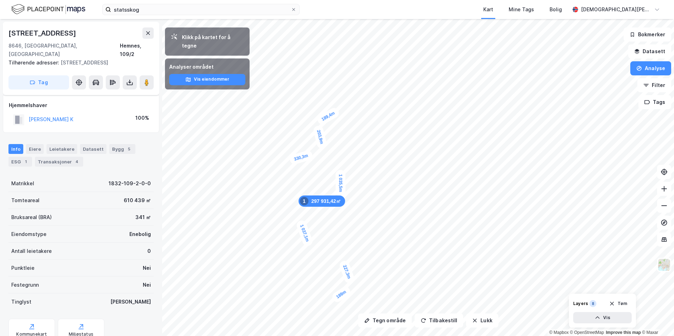
drag, startPoint x: 346, startPoint y: 200, endPoint x: 334, endPoint y: 299, distance: 99.8
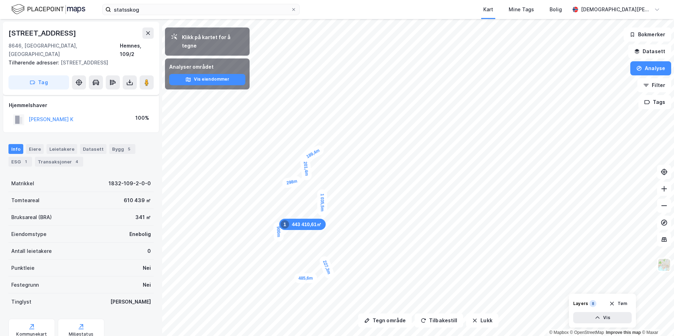
click at [646, 53] on button "Datasett" at bounding box center [649, 51] width 43 height 14
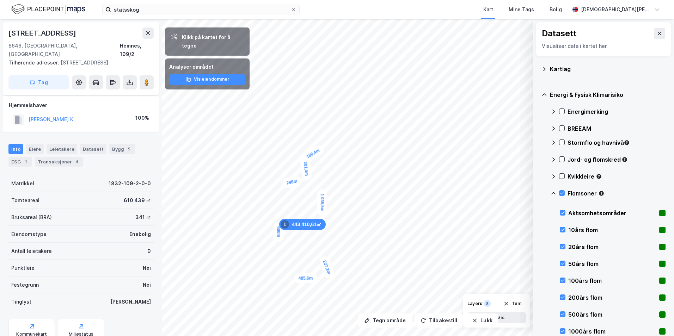
click at [555, 194] on icon at bounding box center [554, 193] width 4 height 2
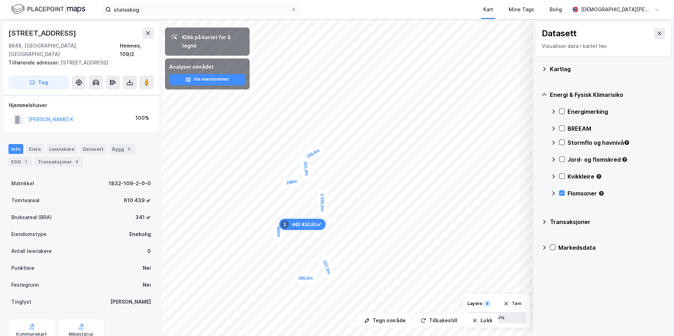
click at [543, 66] on icon at bounding box center [545, 69] width 6 height 6
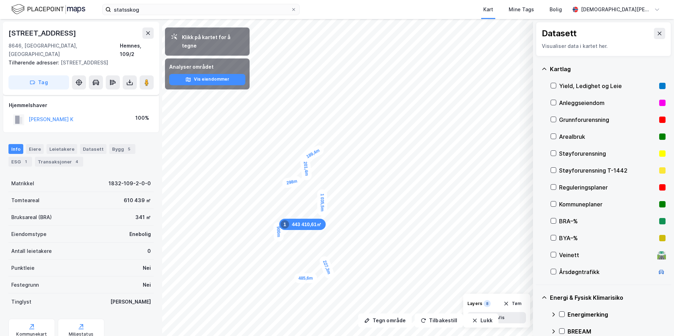
click at [554, 205] on icon at bounding box center [553, 204] width 5 height 5
click at [213, 74] on button "Vis eiendommer" at bounding box center [207, 79] width 76 height 11
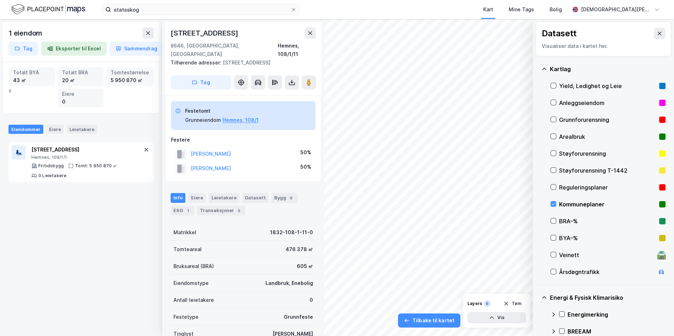
scroll to position [11, 0]
